Goal: Find specific page/section: Find specific page/section

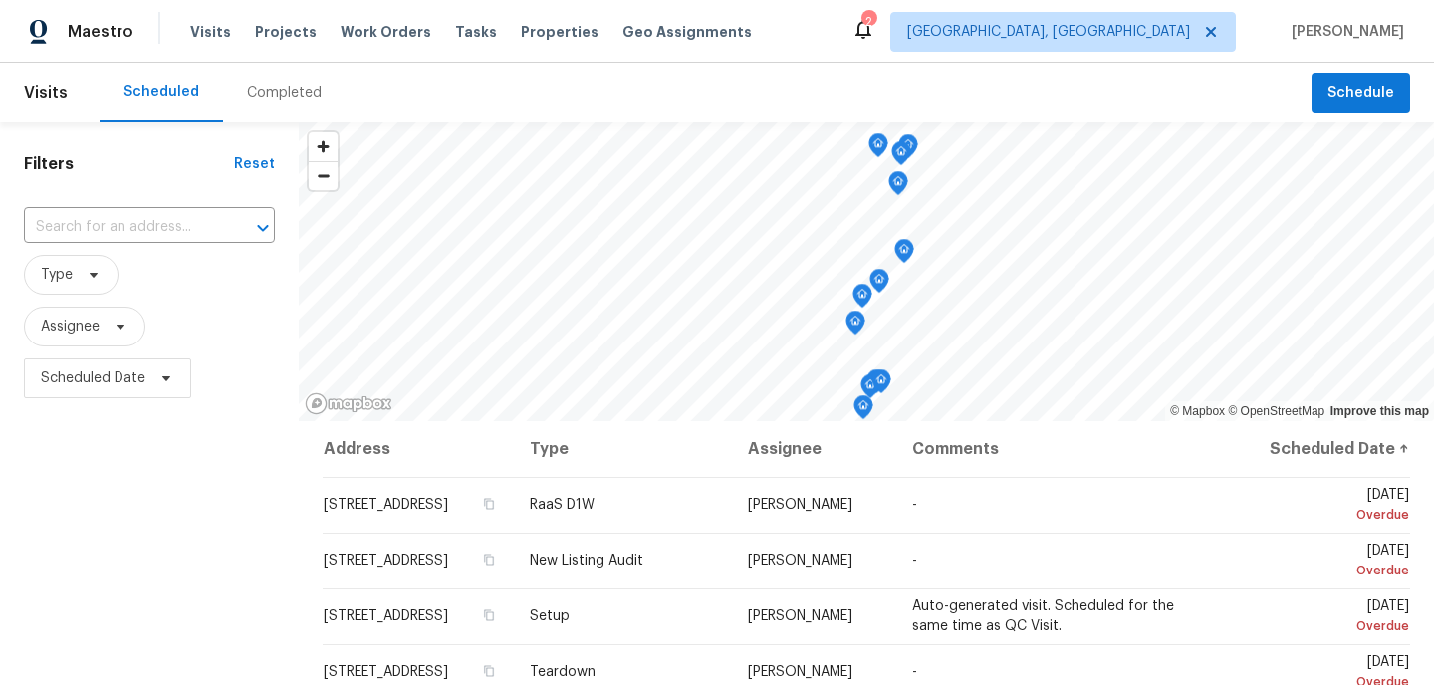
click at [350, 43] on div "Visits Projects Work Orders Tasks Properties Geo Assignments" at bounding box center [482, 32] width 585 height 40
click at [360, 30] on span "Work Orders" at bounding box center [386, 32] width 91 height 20
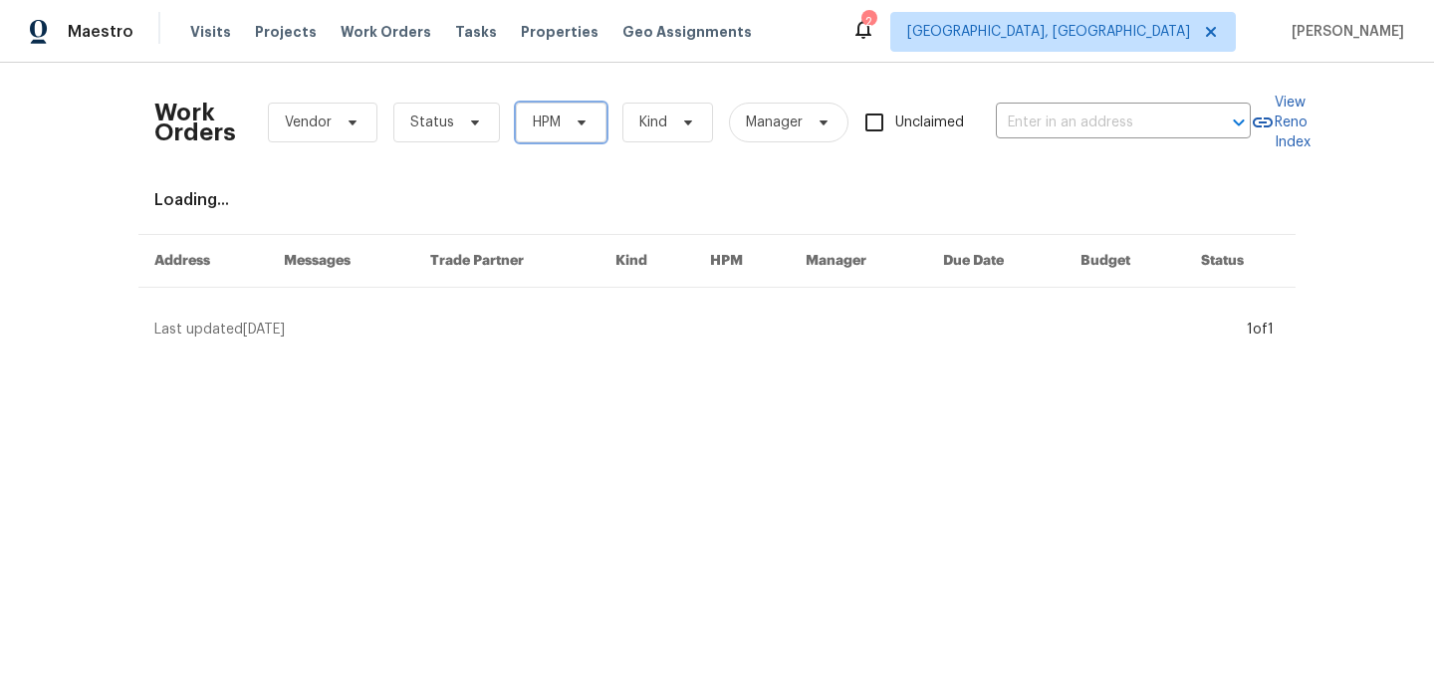
click at [585, 113] on span "HPM" at bounding box center [561, 123] width 91 height 40
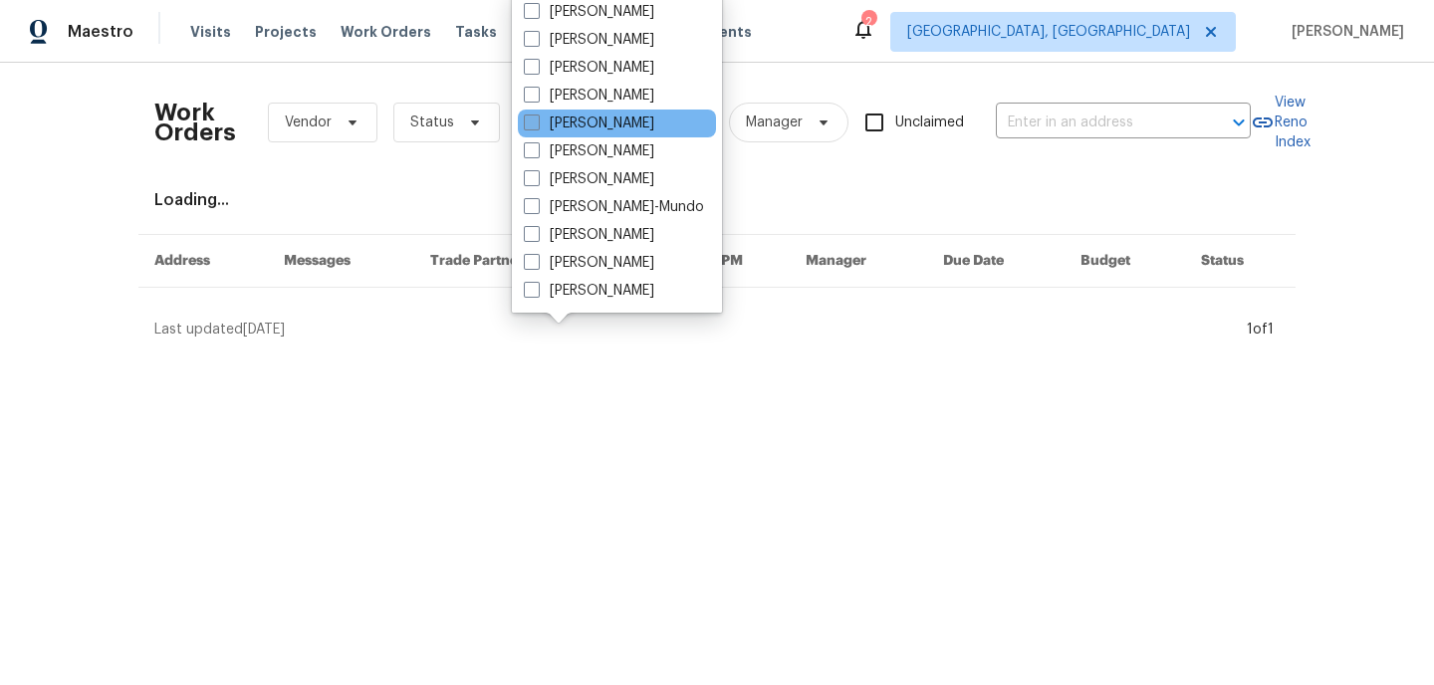
click at [580, 117] on label "[PERSON_NAME]" at bounding box center [589, 124] width 130 height 20
click at [537, 117] on input "[PERSON_NAME]" at bounding box center [530, 120] width 13 height 13
checkbox input "true"
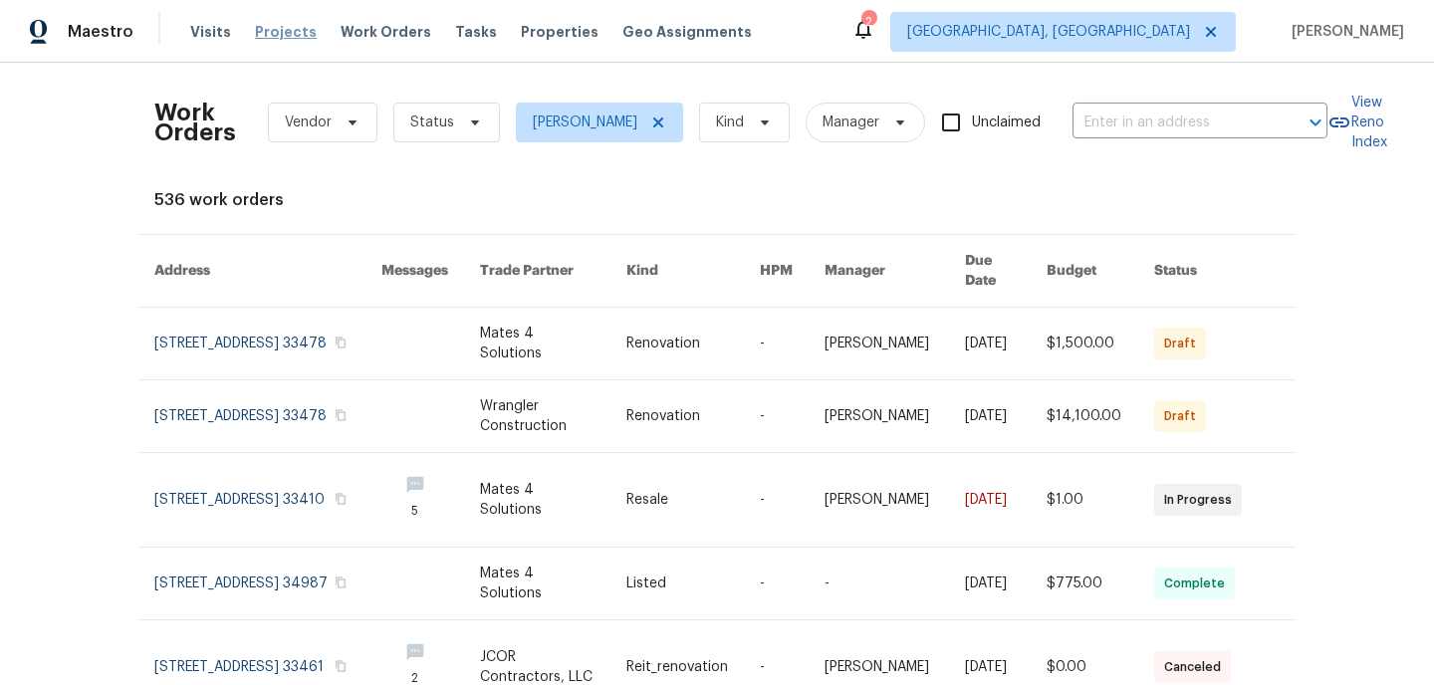
click at [283, 30] on span "Projects" at bounding box center [286, 32] width 62 height 20
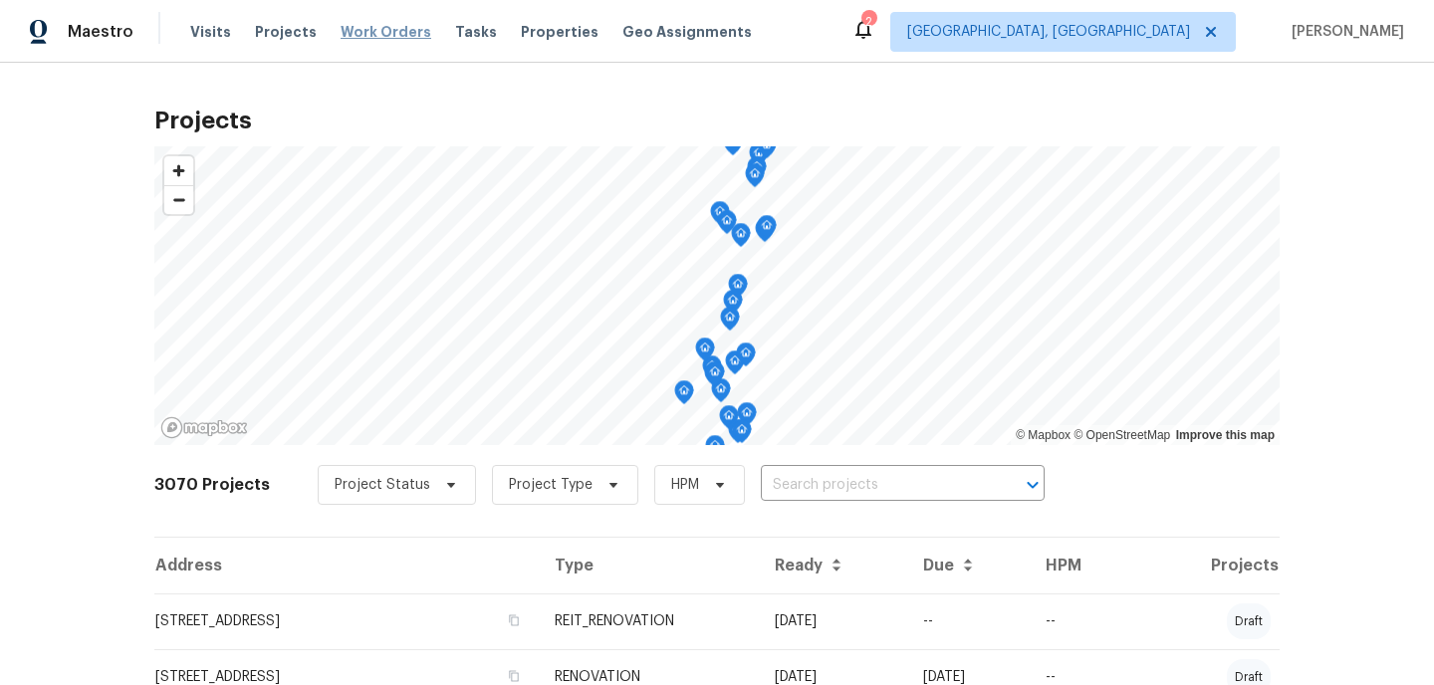
click at [385, 31] on span "Work Orders" at bounding box center [386, 32] width 91 height 20
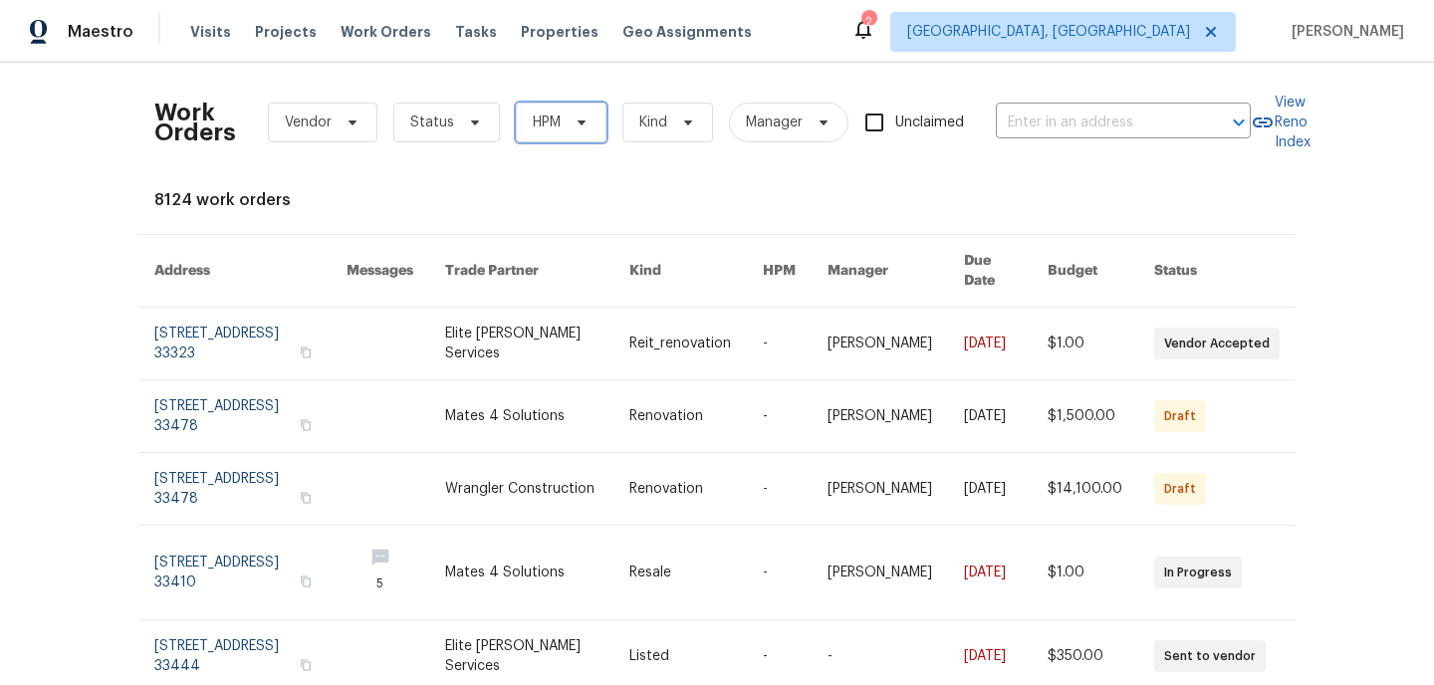
click at [563, 118] on span "HPM" at bounding box center [561, 123] width 91 height 40
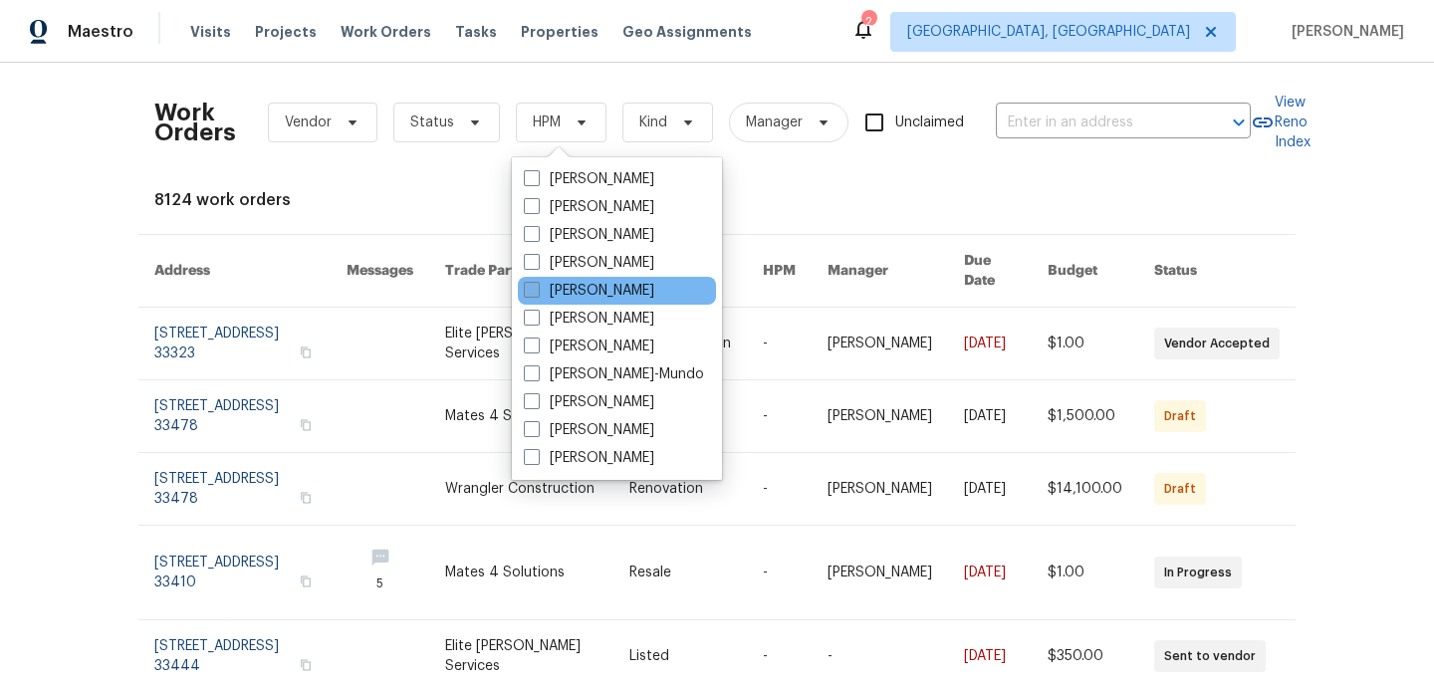
click at [535, 297] on span at bounding box center [532, 290] width 16 height 16
click at [535, 294] on input "[PERSON_NAME]" at bounding box center [530, 287] width 13 height 13
checkbox input "true"
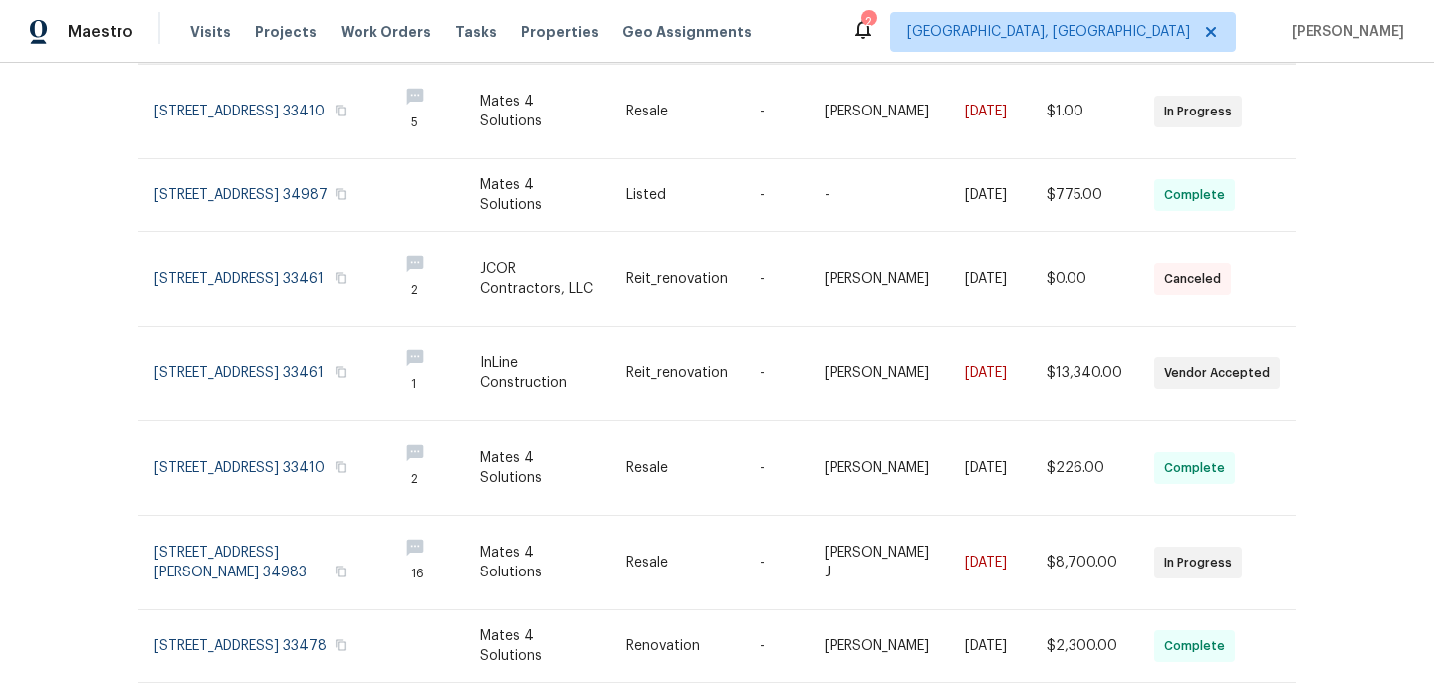
scroll to position [504, 0]
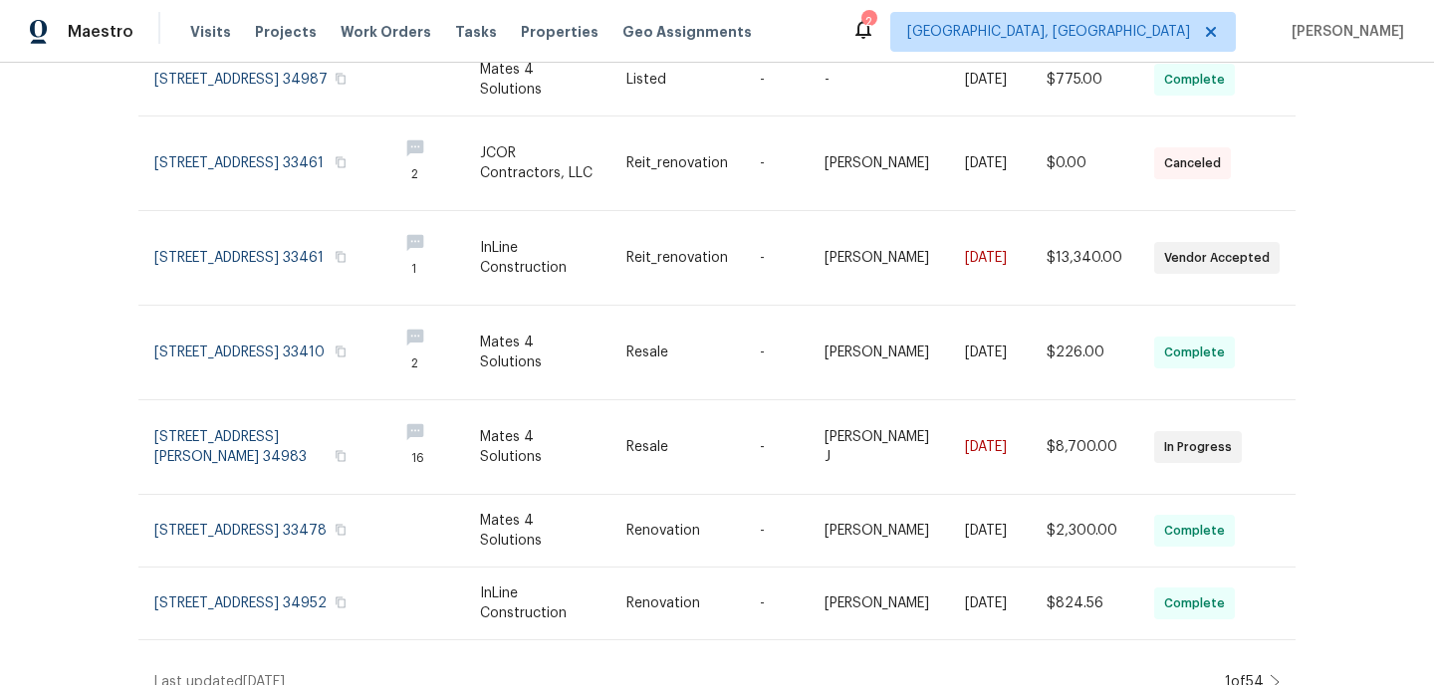
click at [1276, 674] on icon at bounding box center [1274, 682] width 10 height 16
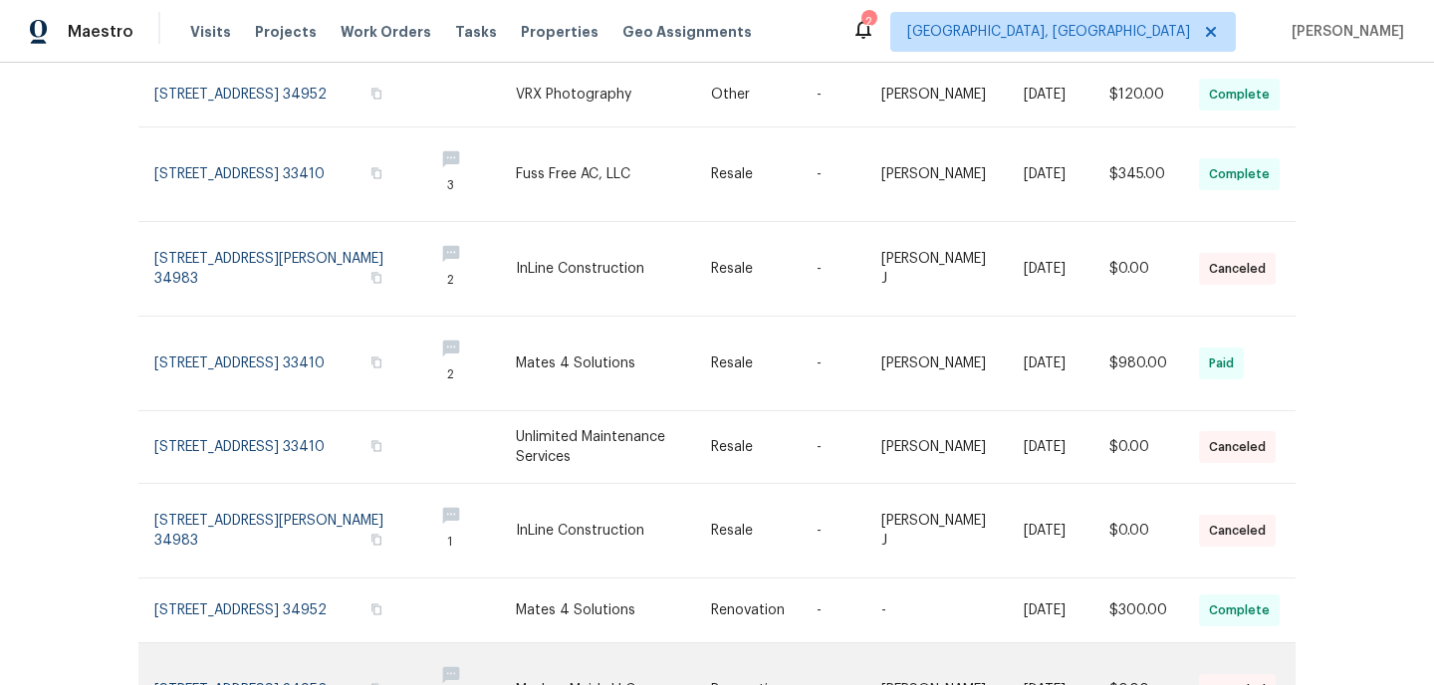
scroll to position [0, 0]
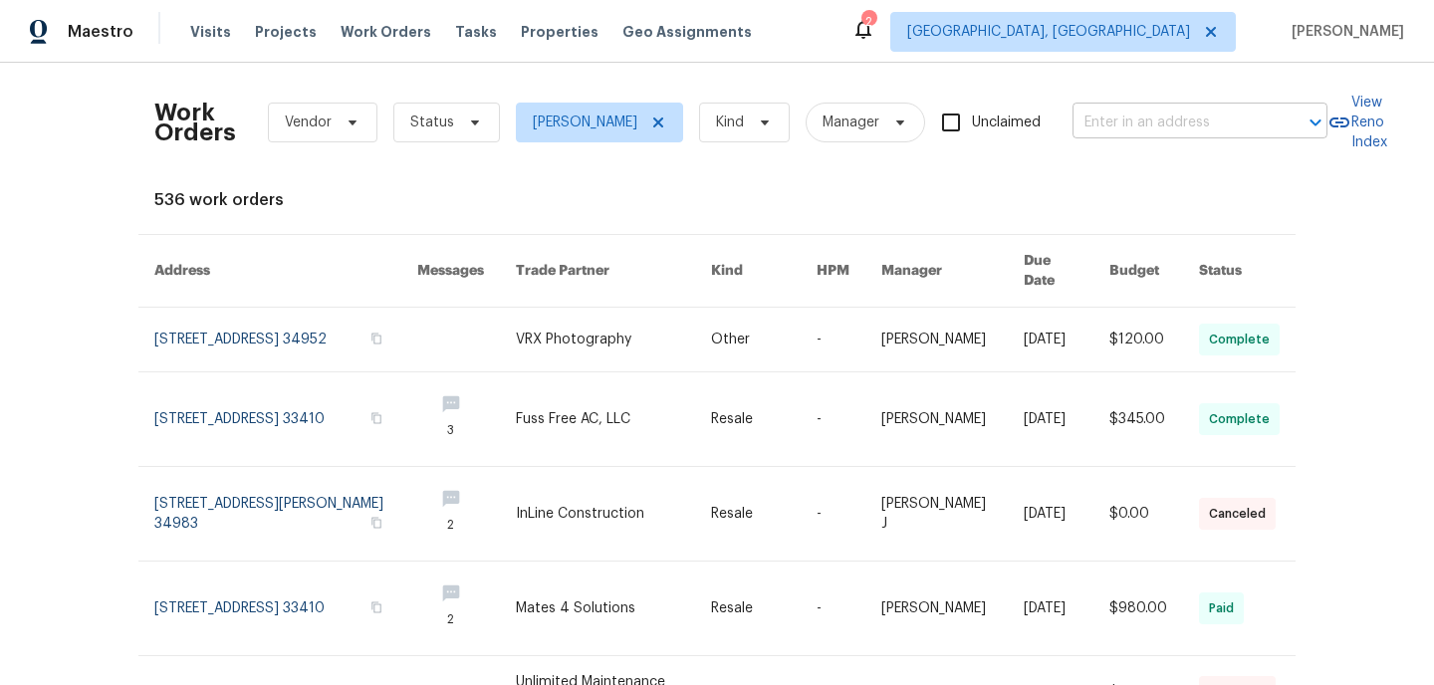
click at [1096, 127] on input "text" at bounding box center [1171, 123] width 199 height 31
type input "stonehurst"
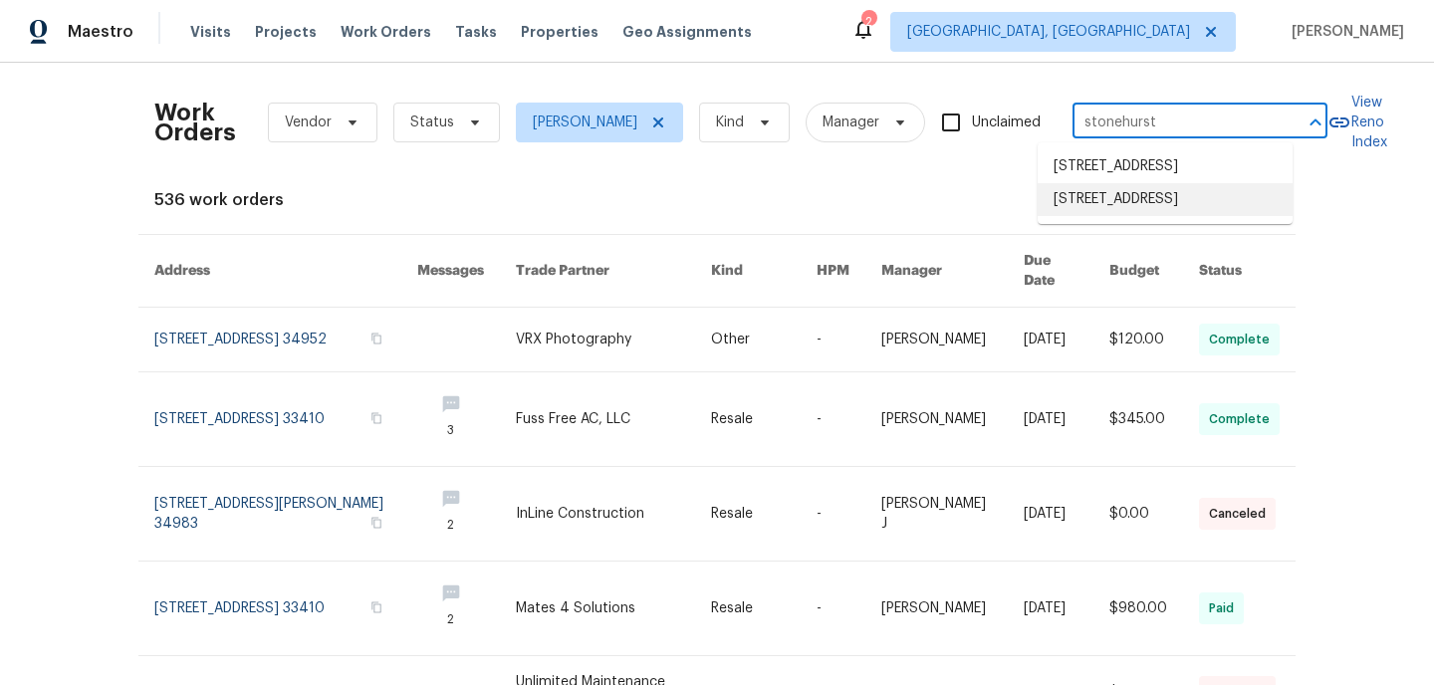
click at [1087, 216] on li "[STREET_ADDRESS]" at bounding box center [1164, 199] width 255 height 33
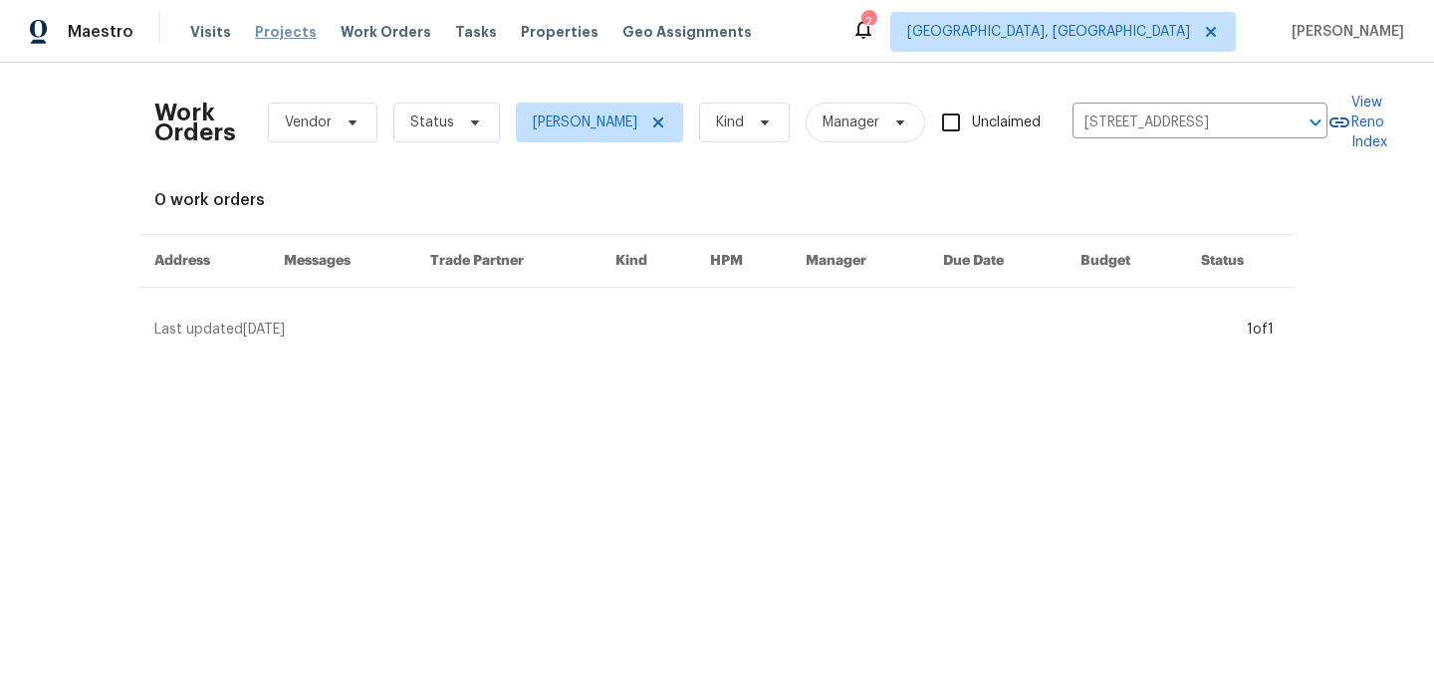
click at [291, 30] on span "Projects" at bounding box center [286, 32] width 62 height 20
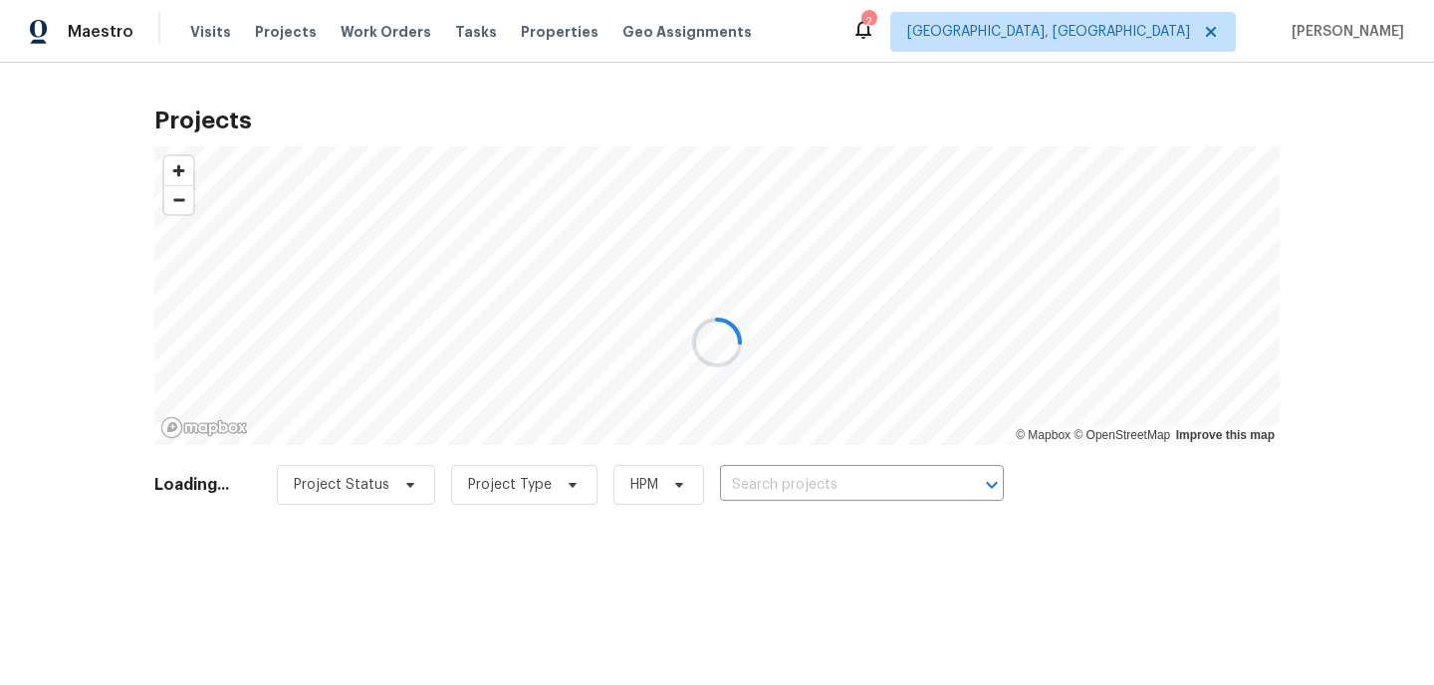
click at [754, 483] on div at bounding box center [717, 342] width 1434 height 685
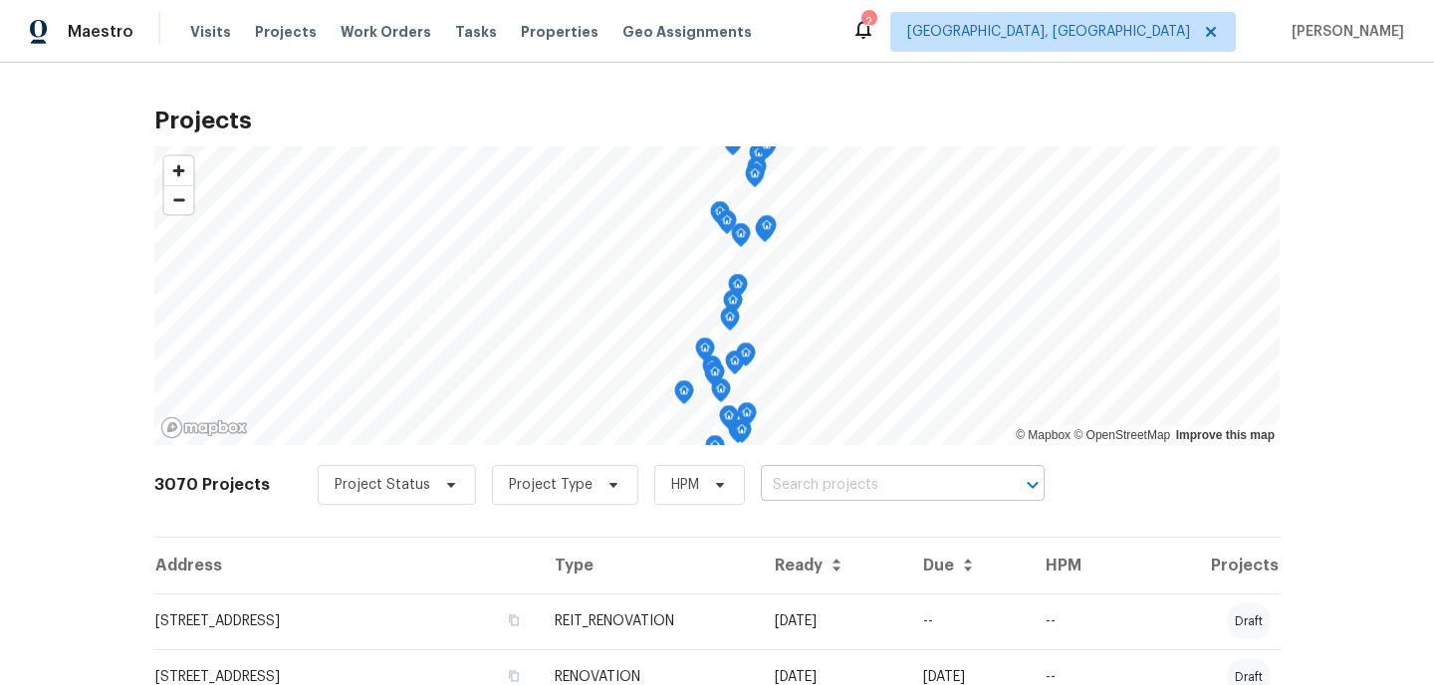
click at [780, 482] on input "text" at bounding box center [875, 485] width 228 height 31
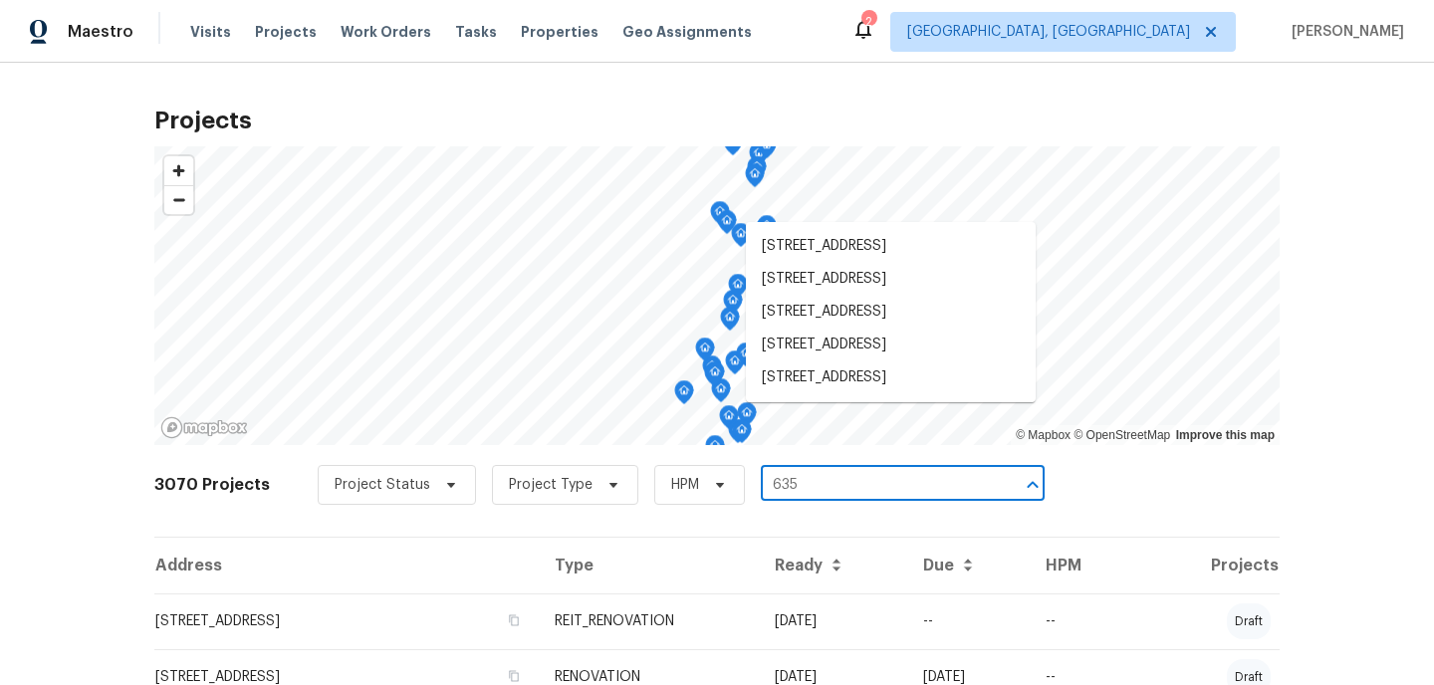
type input "6359"
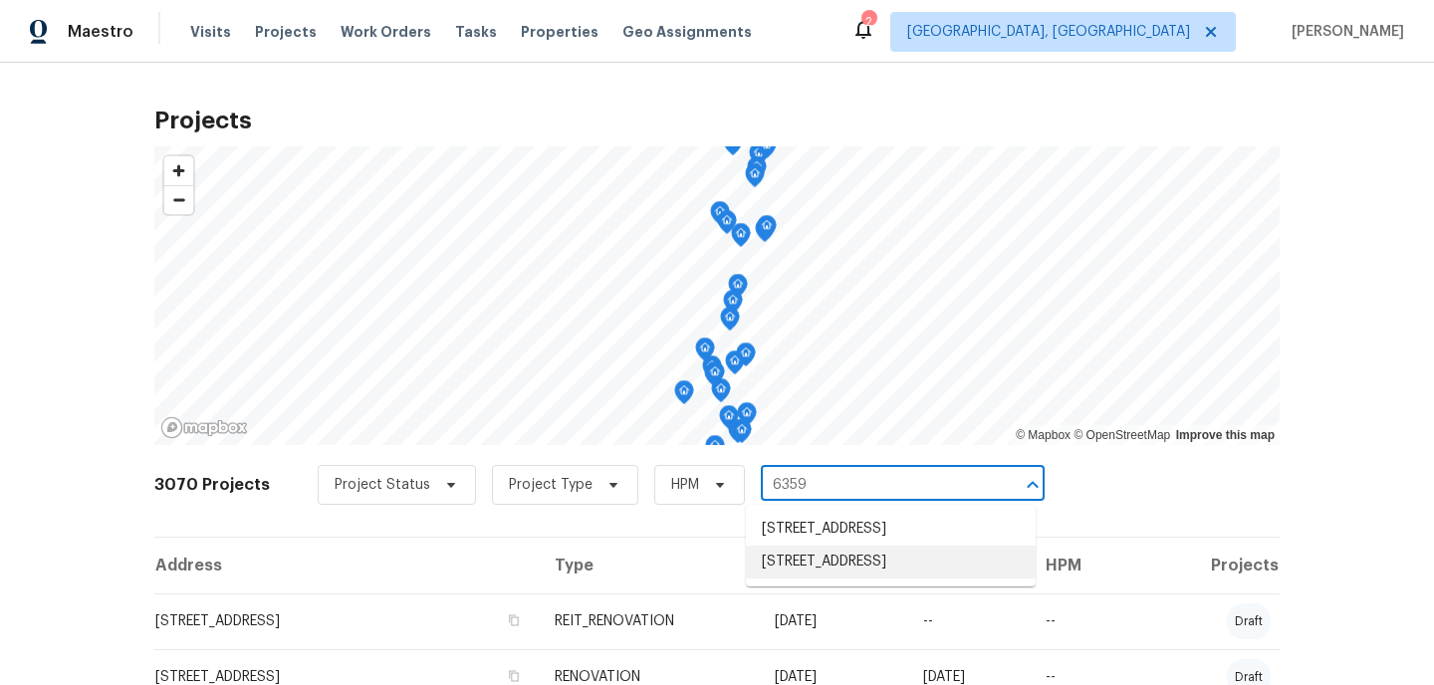
click at [794, 578] on li "[STREET_ADDRESS]" at bounding box center [891, 562] width 290 height 33
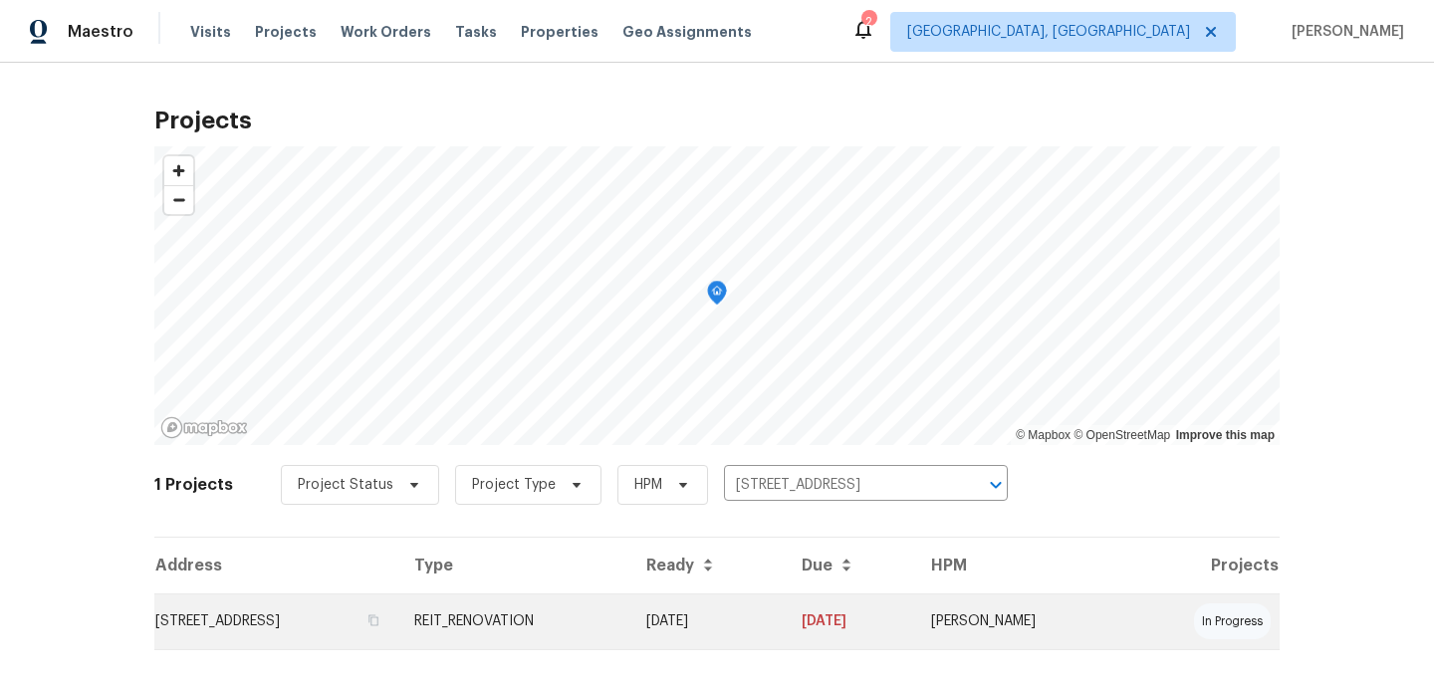
click at [398, 620] on td "[STREET_ADDRESS]" at bounding box center [276, 621] width 244 height 56
